Goal: Task Accomplishment & Management: Complete application form

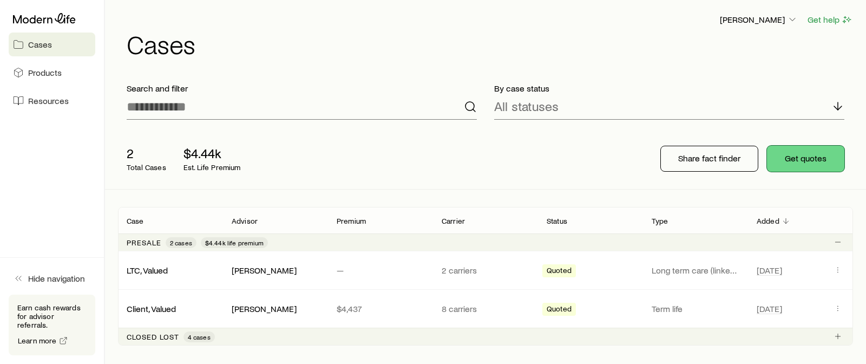
click at [787, 161] on button "Get quotes" at bounding box center [805, 159] width 77 height 26
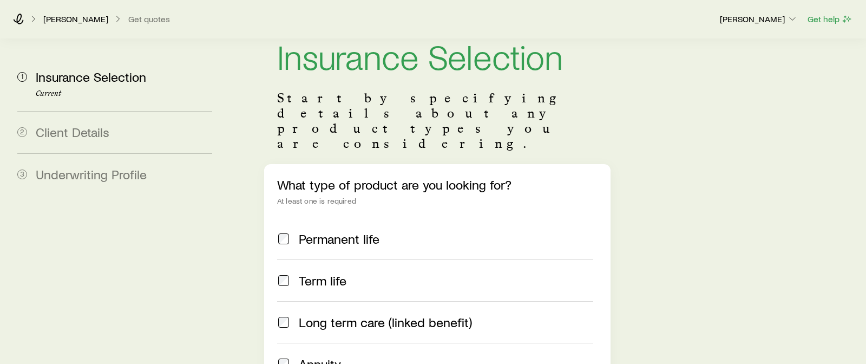
scroll to position [54, 0]
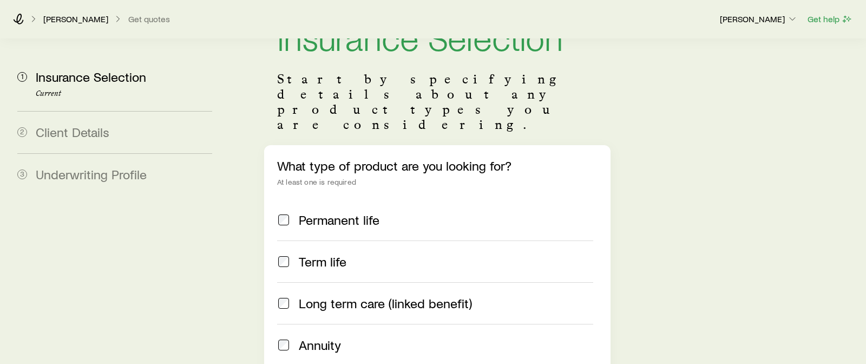
click at [332, 254] on span "Term life" at bounding box center [323, 261] width 48 height 15
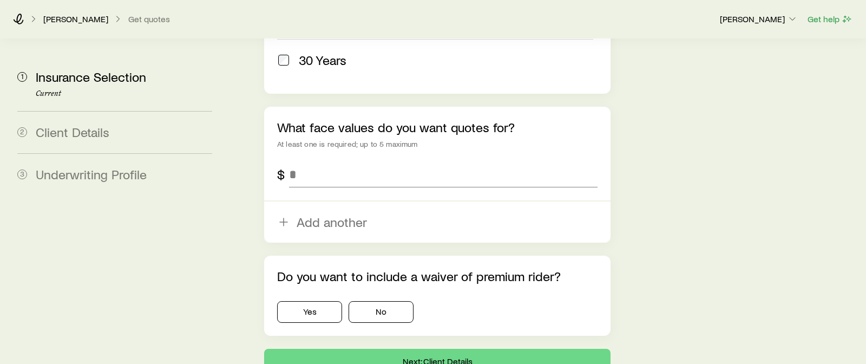
scroll to position [704, 0]
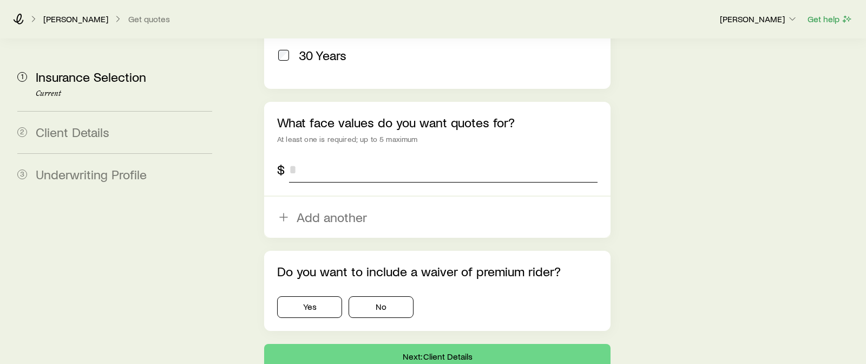
click at [356, 156] on input "tel" at bounding box center [443, 169] width 309 height 26
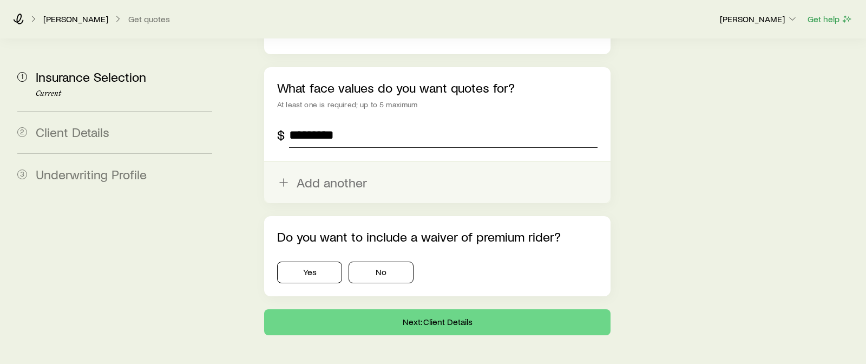
scroll to position [753, 0]
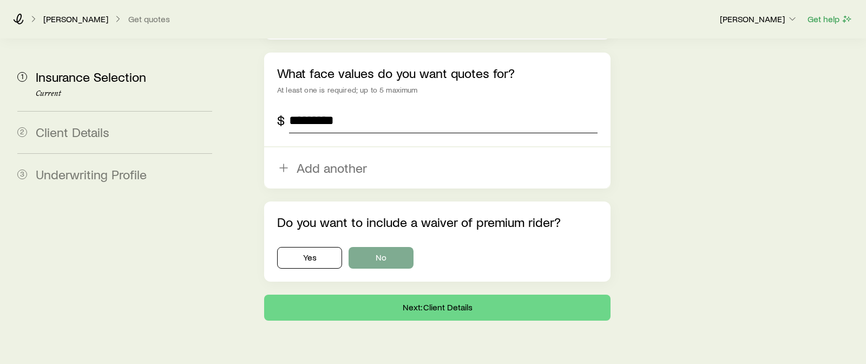
type input "*********"
click at [382, 247] on button "No" at bounding box center [381, 258] width 65 height 22
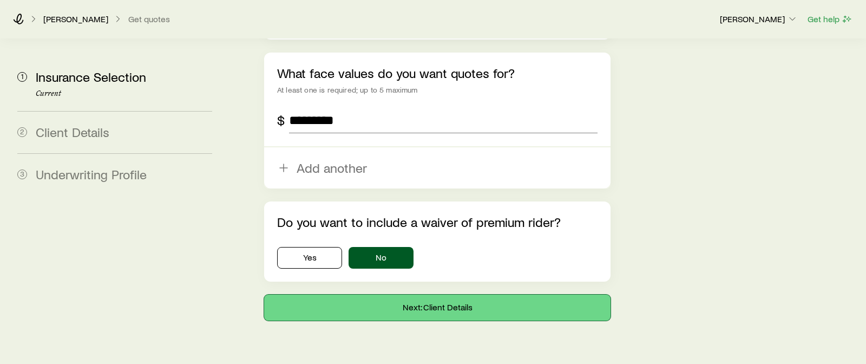
click at [455, 294] on button "Next: Client Details" at bounding box center [437, 307] width 346 height 26
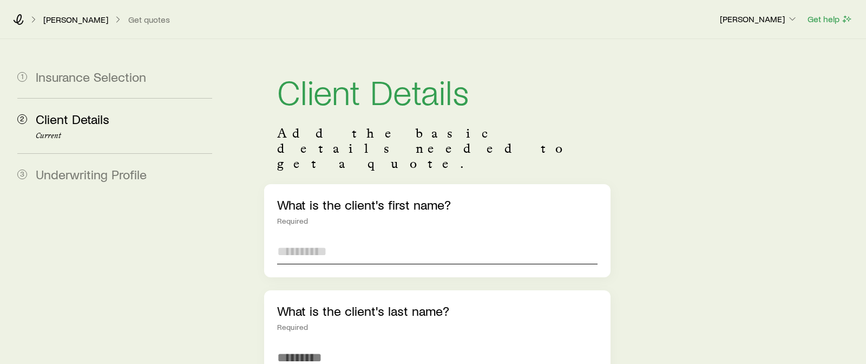
click at [360, 238] on input "text" at bounding box center [437, 251] width 320 height 26
type input "*****"
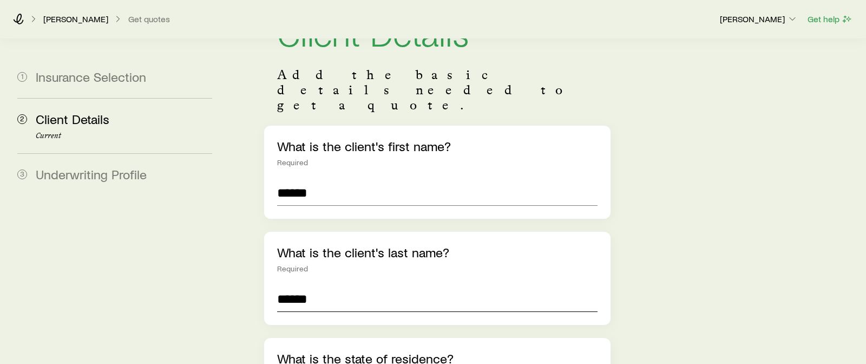
scroll to position [217, 0]
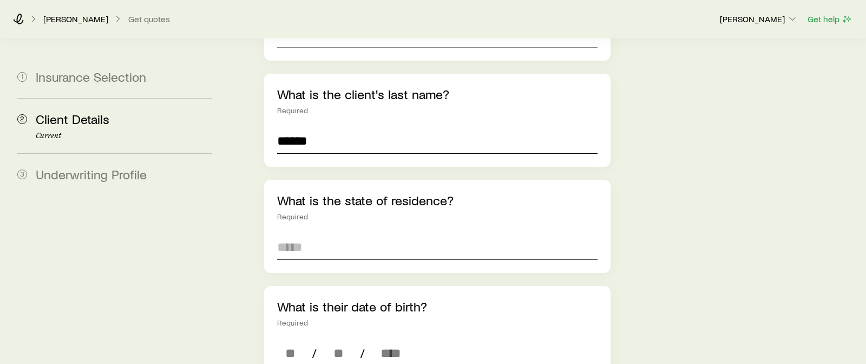
type input "******"
click at [352, 234] on input at bounding box center [437, 247] width 320 height 26
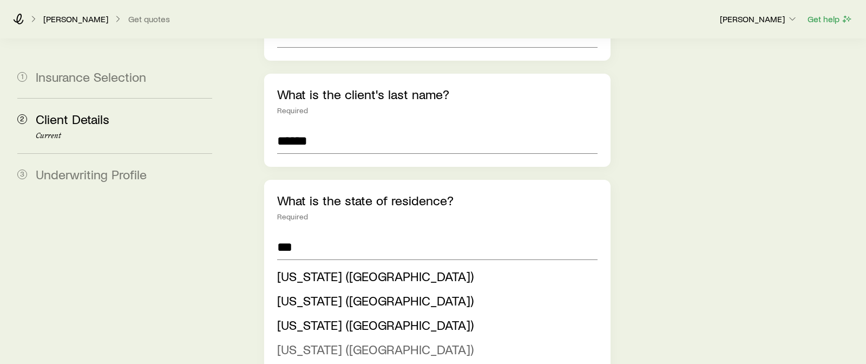
click at [334, 341] on span "New York (NY)" at bounding box center [375, 349] width 196 height 16
type input "**********"
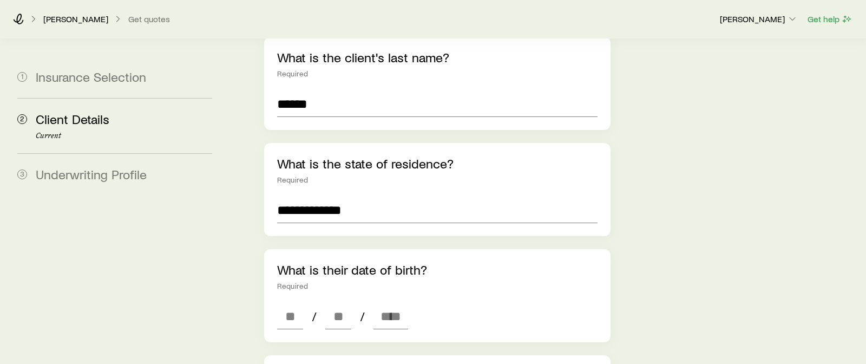
scroll to position [271, 0]
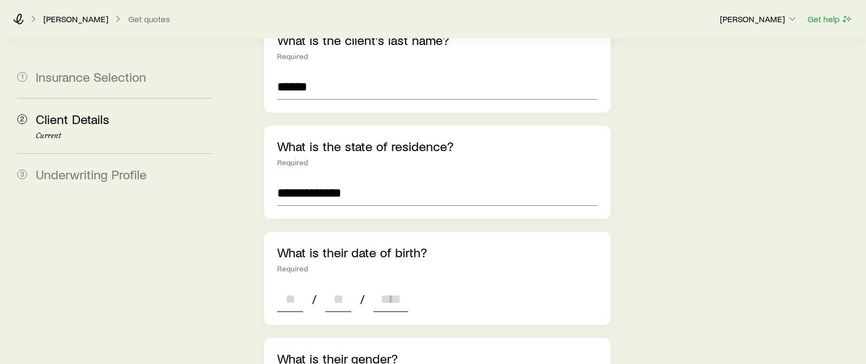
click at [290, 286] on input at bounding box center [290, 299] width 26 height 26
type input "**"
type input "****"
type input "*"
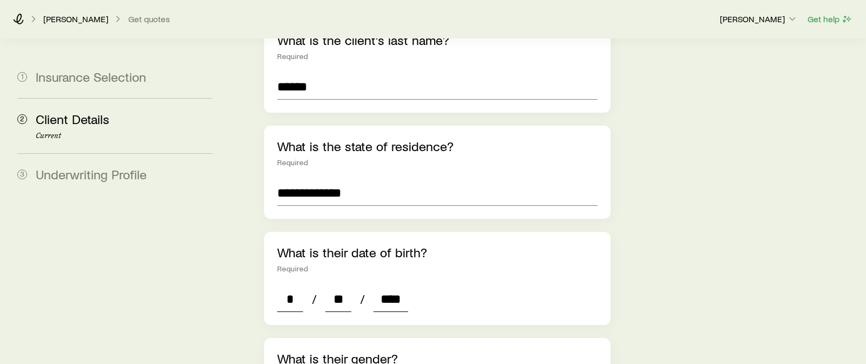
type input "****"
click at [496, 286] on div "* / ** / ****" at bounding box center [437, 299] width 320 height 26
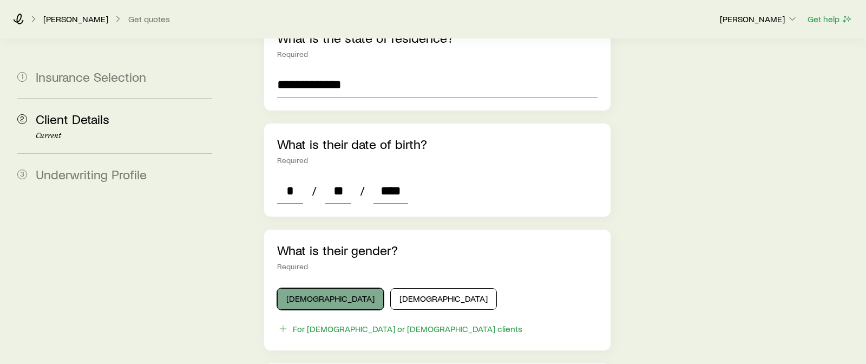
click at [314, 288] on button "Male" at bounding box center [330, 299] width 107 height 22
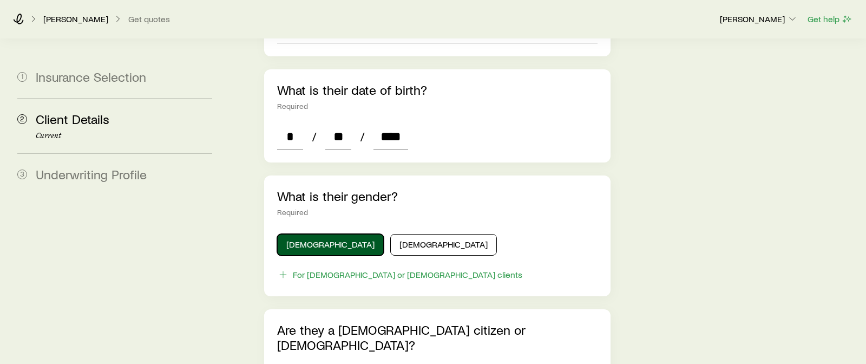
scroll to position [487, 0]
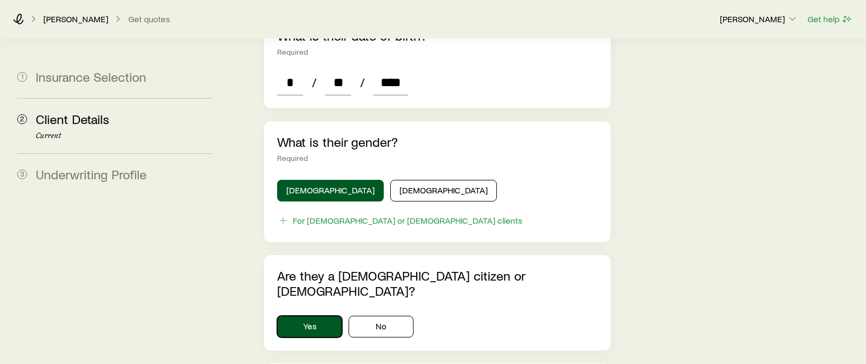
click at [314, 316] on button "Yes" at bounding box center [309, 327] width 65 height 22
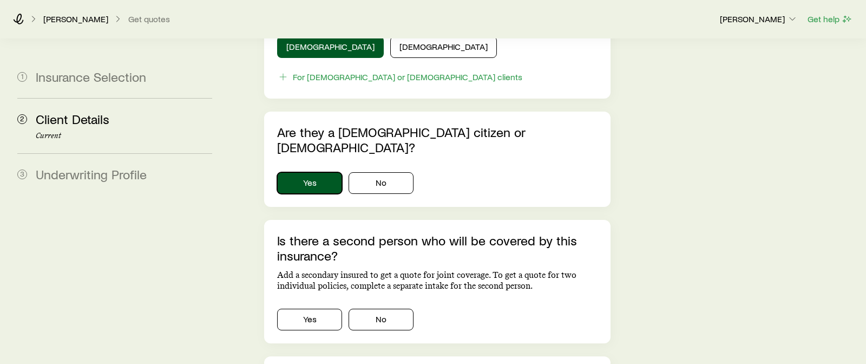
scroll to position [650, 0]
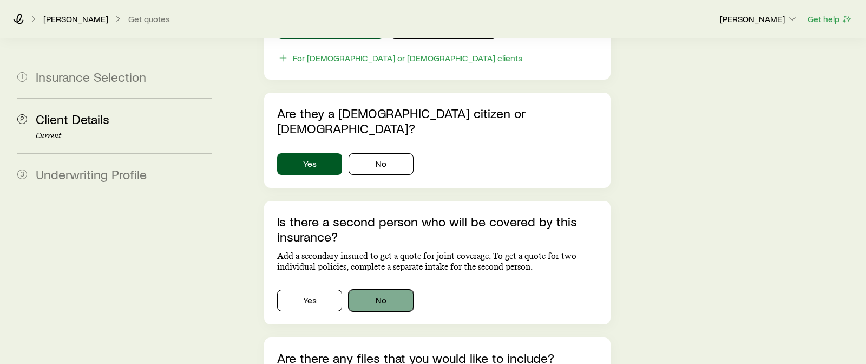
click at [382, 290] on button "No" at bounding box center [381, 301] width 65 height 22
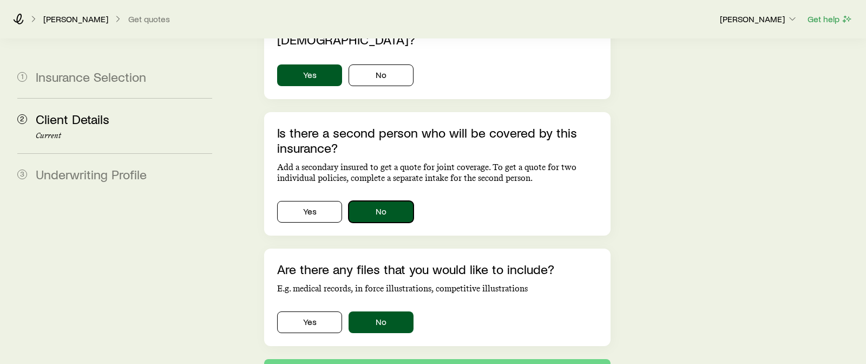
scroll to position [758, 0]
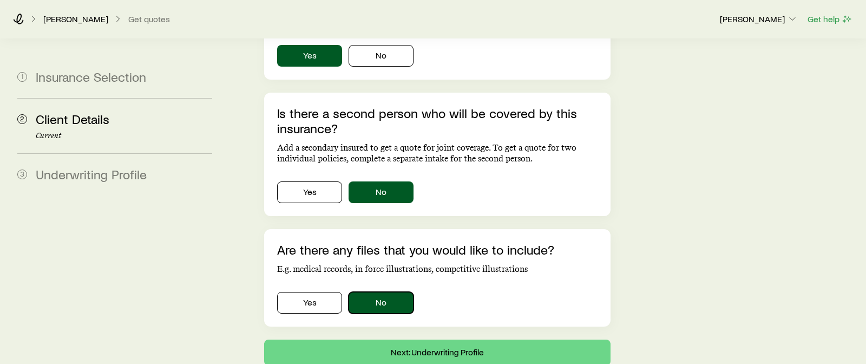
click at [375, 292] on button "No" at bounding box center [381, 303] width 65 height 22
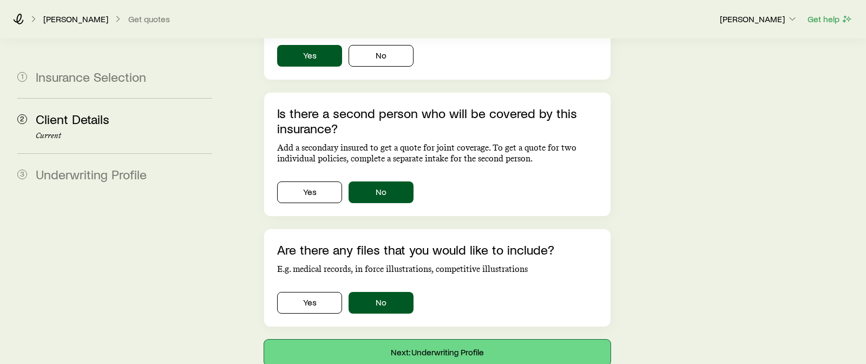
click at [491, 339] on button "Next: Underwriting Profile" at bounding box center [437, 352] width 346 height 26
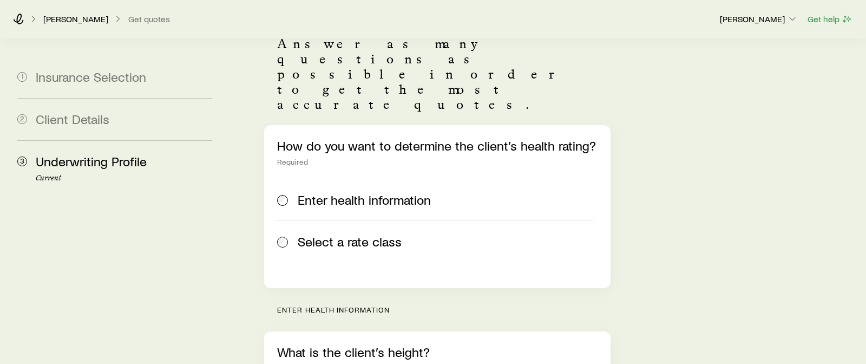
scroll to position [108, 0]
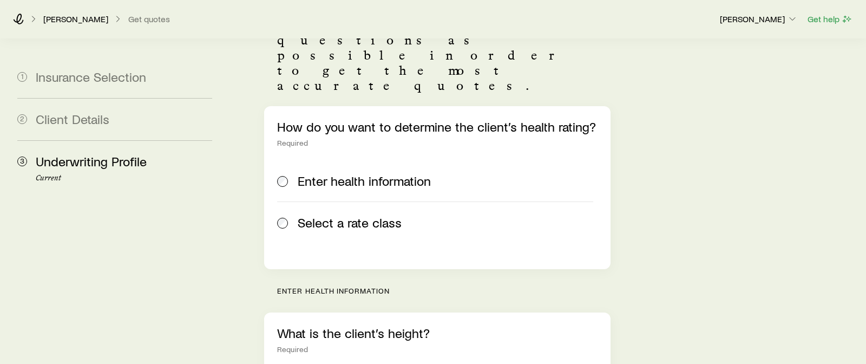
click at [324, 215] on span "Select a rate class" at bounding box center [350, 222] width 104 height 15
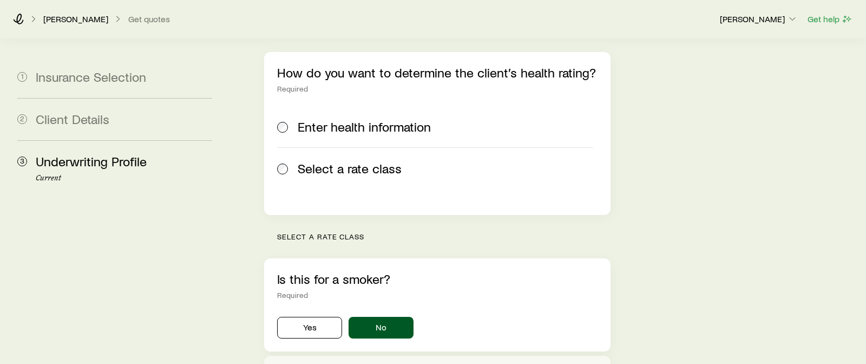
scroll to position [217, 0]
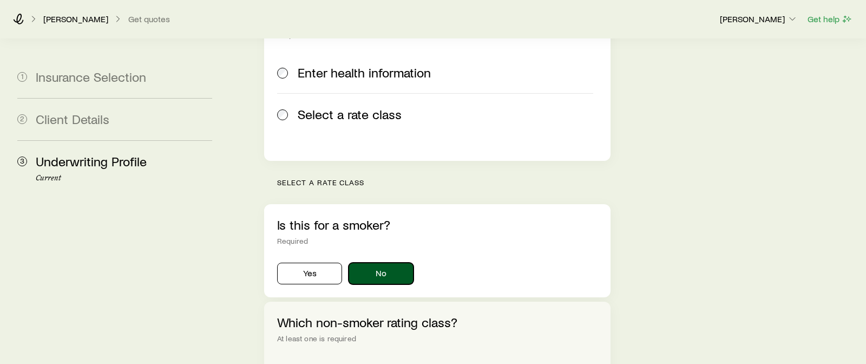
click at [396, 263] on button "No" at bounding box center [381, 274] width 65 height 22
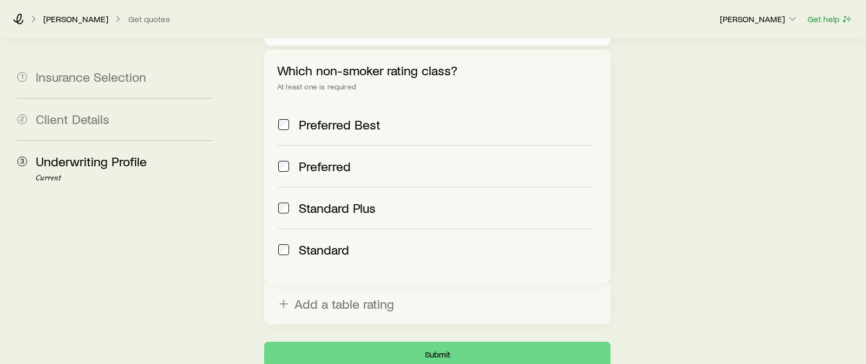
scroll to position [487, 0]
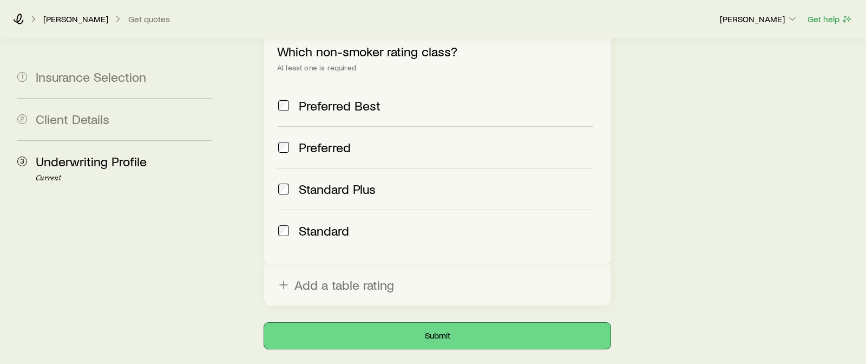
click at [454, 323] on button "Submit" at bounding box center [437, 336] width 346 height 26
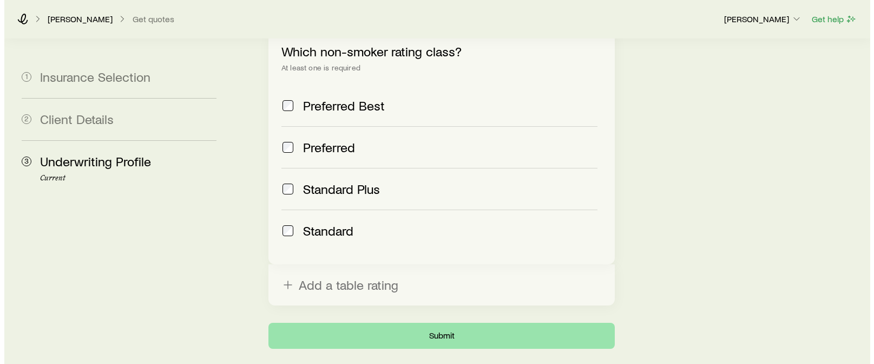
scroll to position [0, 0]
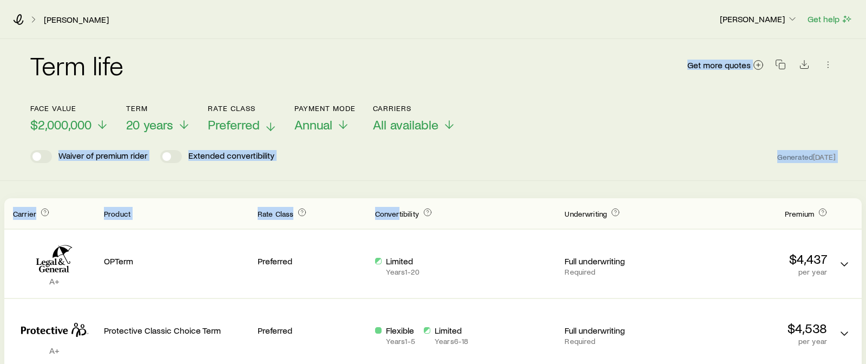
drag, startPoint x: 398, startPoint y: 186, endPoint x: 272, endPoint y: 109, distance: 147.7
click at [634, 163] on div "Term life Get more quotes Face value $2,000,000 Term 20 years Rate Class Prefer…" at bounding box center [433, 110] width 866 height 142
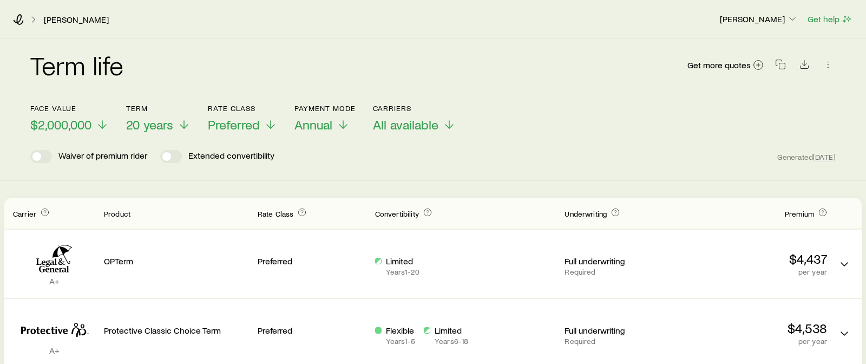
click at [479, 212] on div "Convertibility" at bounding box center [465, 213] width 181 height 13
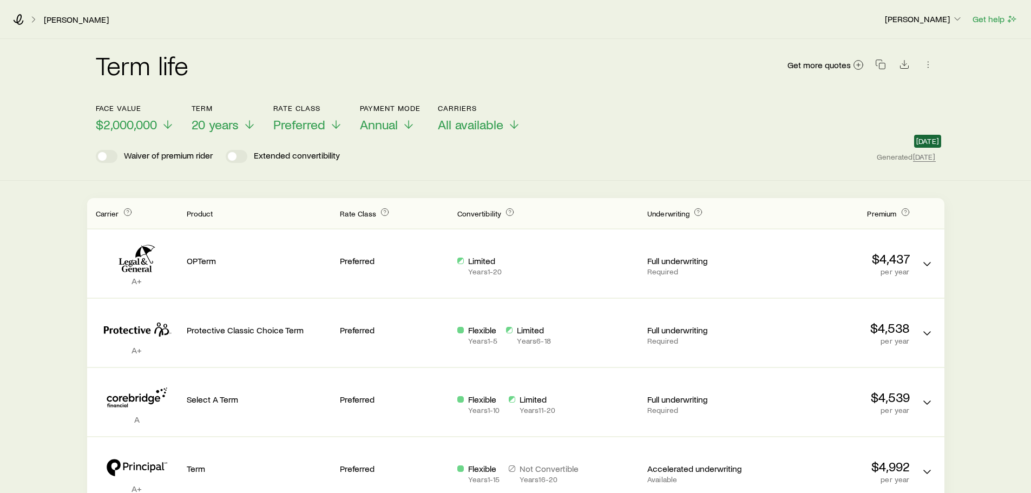
click at [874, 156] on span "[DATE]" at bounding box center [924, 157] width 23 height 10
click at [858, 156] on div "Waiver of premium rider Extended convertibility Generated [DATE]" at bounding box center [516, 156] width 840 height 13
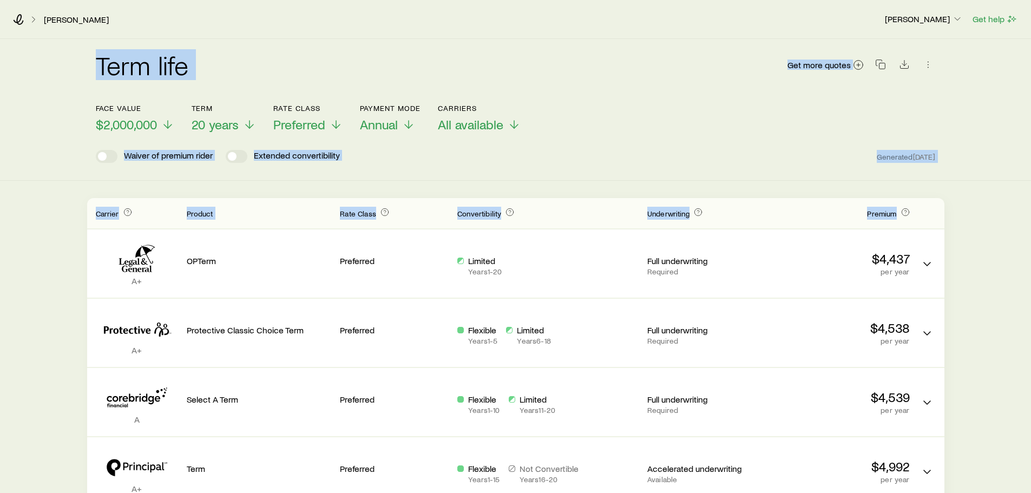
drag, startPoint x: 968, startPoint y: 192, endPoint x: 56, endPoint y: 48, distance: 923.4
click at [56, 48] on div "Term life Get more quotes Face value $2,000,000 Term 20 years Rate Class Prefer…" at bounding box center [515, 411] width 1031 height 744
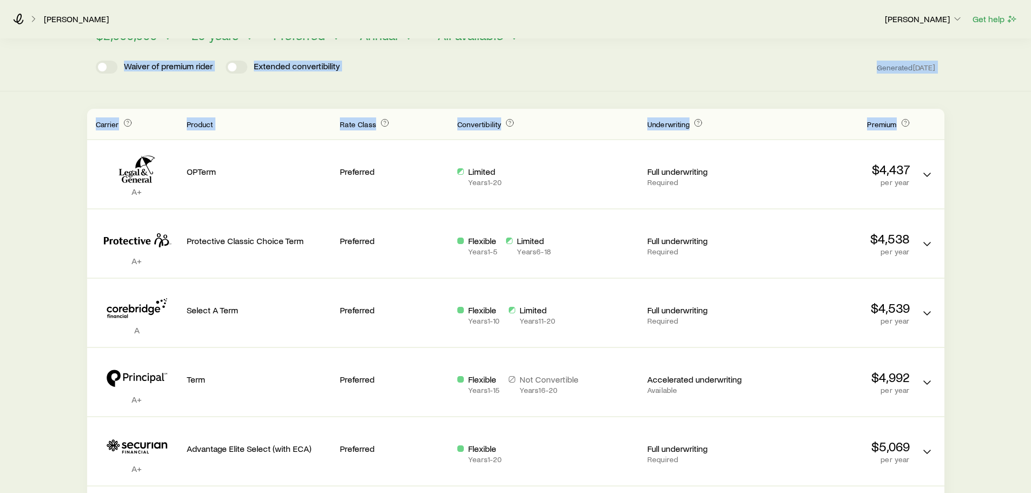
scroll to position [108, 0]
